Goal: Information Seeking & Learning: Learn about a topic

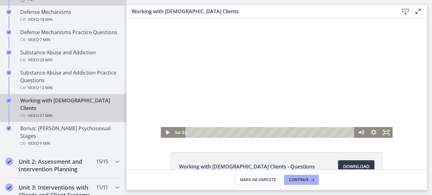
scroll to position [387, 0]
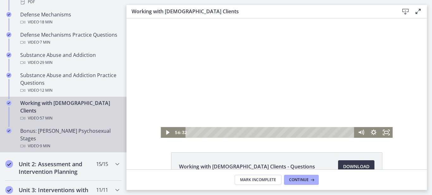
click at [95, 142] on div "Video · 9 min" at bounding box center [69, 146] width 99 height 8
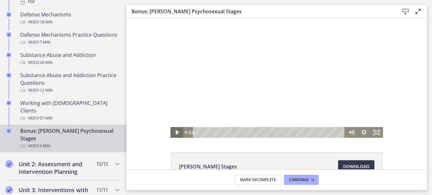
click at [175, 133] on icon "Play Video" at bounding box center [177, 132] width 13 height 11
click at [178, 132] on icon "Play Video" at bounding box center [177, 132] width 3 height 4
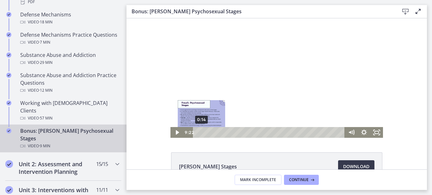
click at [201, 133] on div "0:14" at bounding box center [270, 132] width 144 height 11
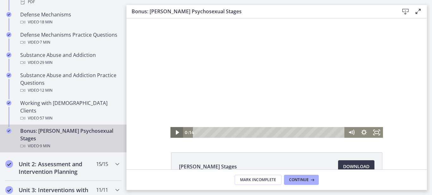
click at [175, 134] on icon "Play Video" at bounding box center [177, 132] width 13 height 11
click at [177, 133] on icon "Play Video" at bounding box center [177, 132] width 3 height 4
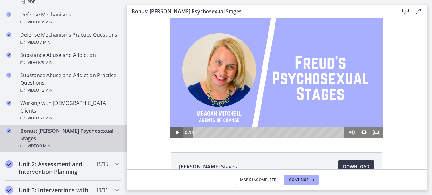
click at [177, 133] on icon "Play Video" at bounding box center [177, 132] width 3 height 4
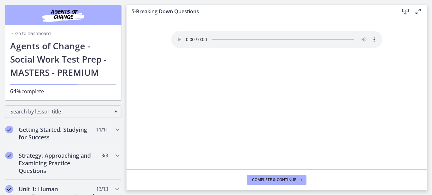
click at [221, 84] on div "Your browser doesn't support the audio element. Download it here" at bounding box center [276, 100] width 221 height 139
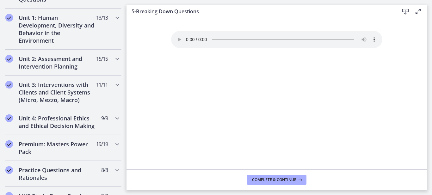
scroll to position [176, 0]
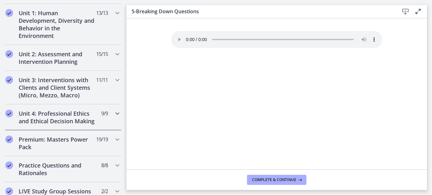
click at [119, 116] on icon "Chapters" at bounding box center [118, 114] width 8 height 8
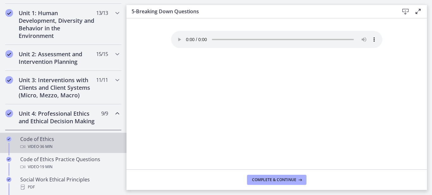
click at [64, 141] on div "Code of Ethics Video · 36 min" at bounding box center [69, 142] width 99 height 15
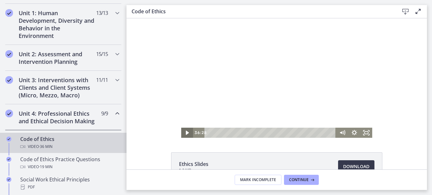
click at [188, 133] on icon "Play Video" at bounding box center [187, 133] width 3 height 4
click at [185, 132] on icon "Play Video" at bounding box center [188, 133] width 12 height 10
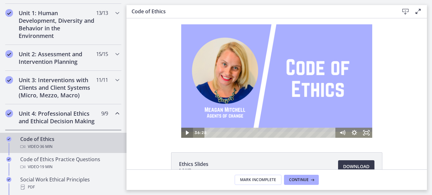
click at [185, 132] on icon "Play Video" at bounding box center [188, 133] width 12 height 10
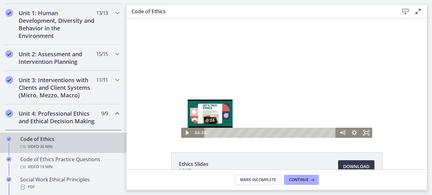
click at [210, 134] on div "Playbar" at bounding box center [208, 132] width 3 height 3
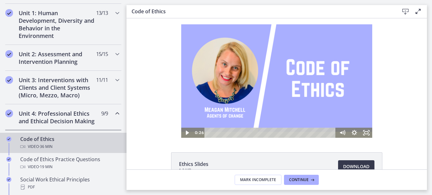
click at [197, 133] on div "0:26 0:00" at bounding box center [264, 133] width 143 height 10
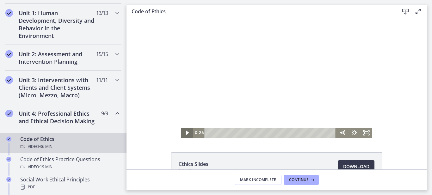
click at [185, 133] on icon "Play Video" at bounding box center [188, 133] width 12 height 10
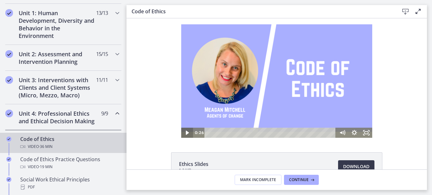
click at [185, 133] on icon "Play Video" at bounding box center [188, 133] width 12 height 10
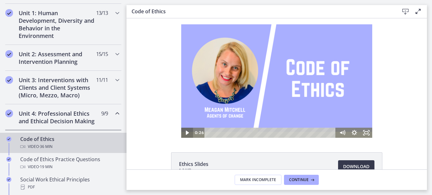
click at [185, 133] on icon "Play Video" at bounding box center [188, 133] width 12 height 10
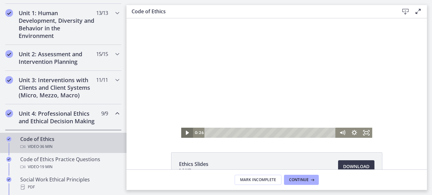
click at [187, 134] on icon "Play Video" at bounding box center [187, 133] width 3 height 4
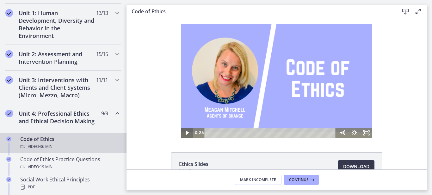
click at [187, 134] on icon "Play Video" at bounding box center [187, 133] width 3 height 4
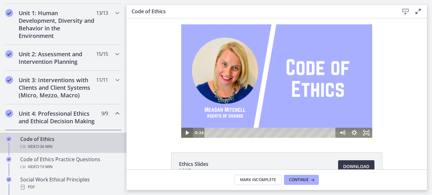
click at [187, 134] on icon "Play Video" at bounding box center [187, 133] width 3 height 4
click at [187, 134] on icon "Play Video" at bounding box center [188, 132] width 4 height 5
click at [187, 134] on icon "Play Video" at bounding box center [187, 133] width 3 height 4
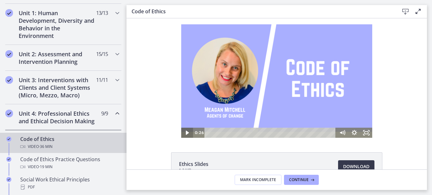
click at [187, 134] on icon "Play Video" at bounding box center [187, 133] width 3 height 4
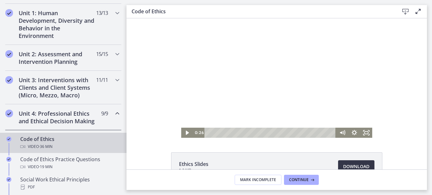
click at [349, 165] on span "Download Opens in a new window" at bounding box center [356, 167] width 26 height 8
click at [186, 134] on icon "Play Video" at bounding box center [188, 133] width 12 height 10
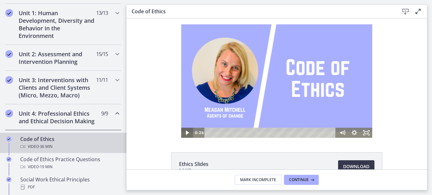
click at [186, 134] on icon "Play Video" at bounding box center [188, 133] width 12 height 10
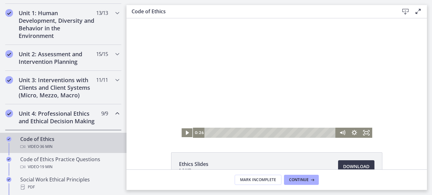
click at [183, 137] on icon "Play Video" at bounding box center [188, 133] width 12 height 10
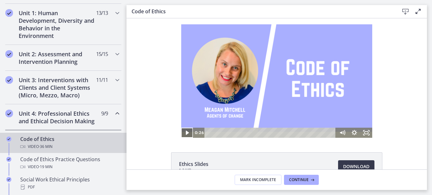
click at [193, 135] on div "0:26 0:00" at bounding box center [264, 133] width 143 height 10
click at [192, 136] on icon "Play Video" at bounding box center [188, 133] width 12 height 10
click at [200, 136] on div "0:26 0:00" at bounding box center [264, 133] width 143 height 10
click at [193, 136] on div "0:26 0:00" at bounding box center [264, 133] width 143 height 10
click at [188, 138] on icon "Play Video" at bounding box center [188, 133] width 12 height 10
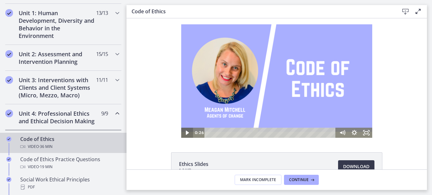
click at [187, 134] on icon "Play Video" at bounding box center [187, 133] width 3 height 4
click at [190, 135] on icon "Play Video" at bounding box center [188, 133] width 12 height 10
click at [344, 134] on icon "Mute" at bounding box center [342, 133] width 12 height 10
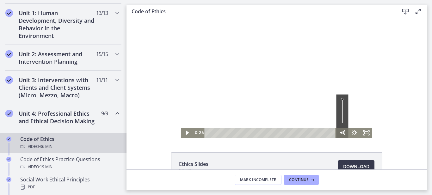
click at [406, 105] on div "Click for sound @keyframes VOLUME_SMALL_WAVE_FLASH { 0% { opacity: 0; } 33% { o…" at bounding box center [277, 78] width 301 height 120
click at [184, 135] on icon "Play Video" at bounding box center [188, 133] width 12 height 10
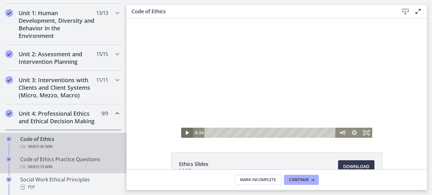
click at [64, 159] on div "Code of Ethics Practice Questions Video · 19 min" at bounding box center [69, 163] width 99 height 15
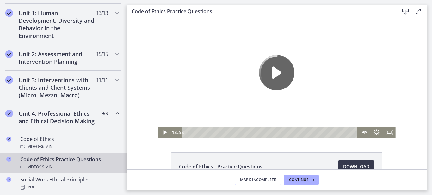
click at [283, 74] on icon "Play Video" at bounding box center [276, 72] width 35 height 35
click at [166, 131] on icon "Play Video" at bounding box center [164, 132] width 13 height 11
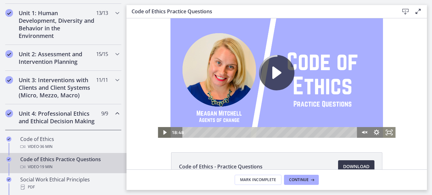
click at [165, 133] on icon "Play Video" at bounding box center [164, 132] width 3 height 4
click at [167, 133] on icon "Play Video" at bounding box center [164, 132] width 13 height 11
click at [164, 135] on icon "Play Video" at bounding box center [164, 132] width 13 height 11
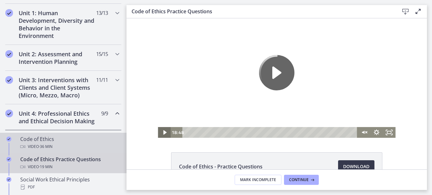
click at [46, 146] on span "· 36 min" at bounding box center [46, 147] width 14 height 8
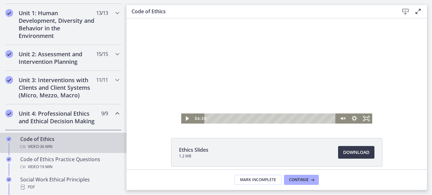
scroll to position [25, 0]
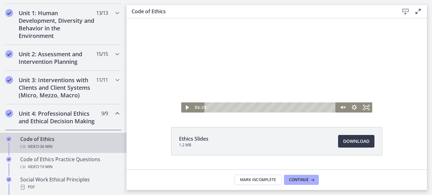
click at [188, 104] on icon "Play Video" at bounding box center [188, 107] width 12 height 10
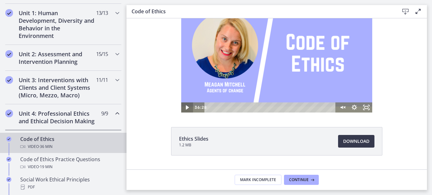
click at [184, 109] on icon "Play Video" at bounding box center [188, 107] width 12 height 10
click at [189, 108] on icon "Play Video" at bounding box center [187, 107] width 3 height 4
click at [189, 110] on icon "Play Video" at bounding box center [188, 107] width 12 height 10
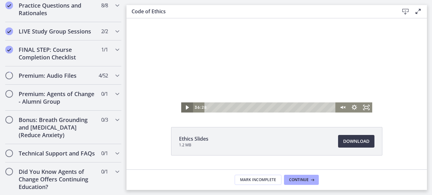
scroll to position [540, 0]
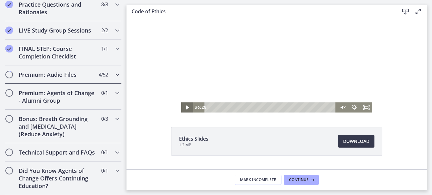
click at [116, 76] on icon "Chapters" at bounding box center [118, 75] width 8 height 8
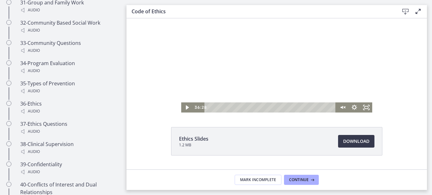
scroll to position [1057, 0]
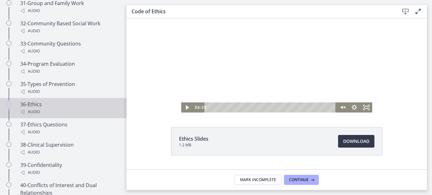
click at [37, 108] on div "Audio" at bounding box center [69, 112] width 99 height 8
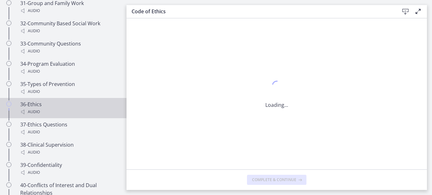
scroll to position [0, 0]
